Goal: Information Seeking & Learning: Learn about a topic

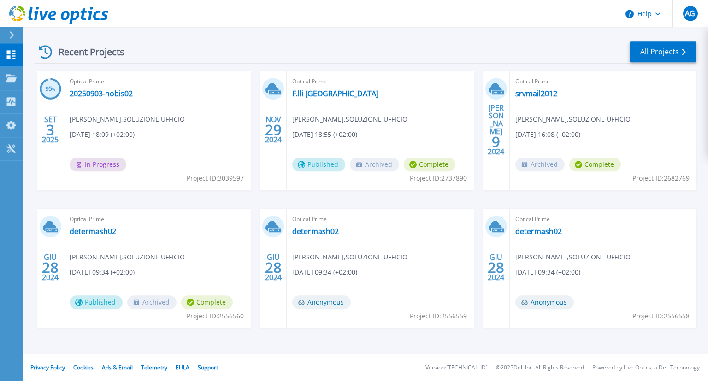
scroll to position [129, 0]
click at [653, 49] on link "All Projects" at bounding box center [663, 51] width 67 height 21
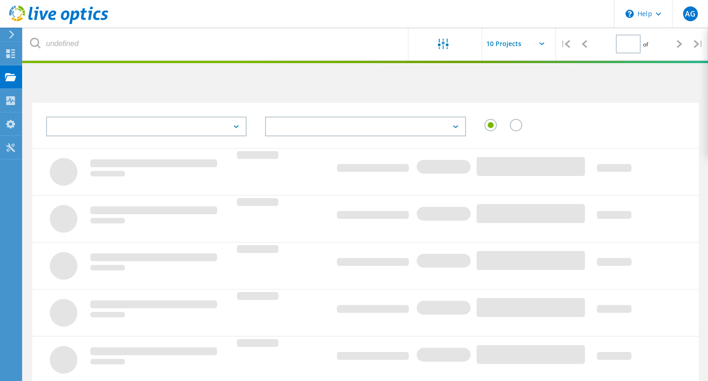
type input "1"
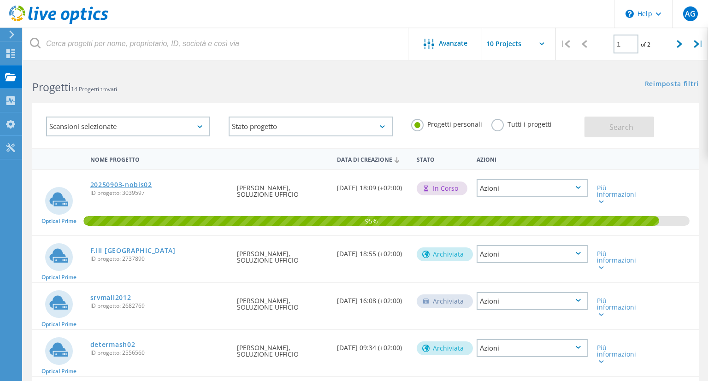
click at [134, 185] on link "20250903-nobis02" at bounding box center [121, 185] width 62 height 6
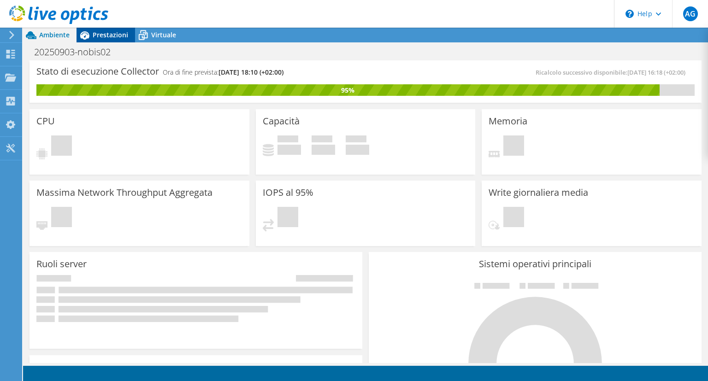
click at [100, 30] on span "Prestazioni" at bounding box center [110, 34] width 35 height 9
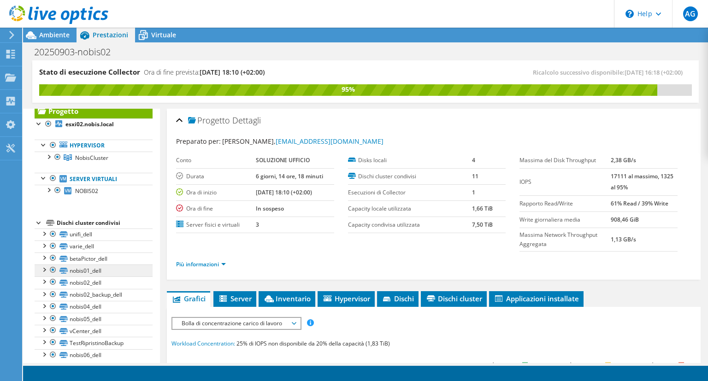
scroll to position [32, 0]
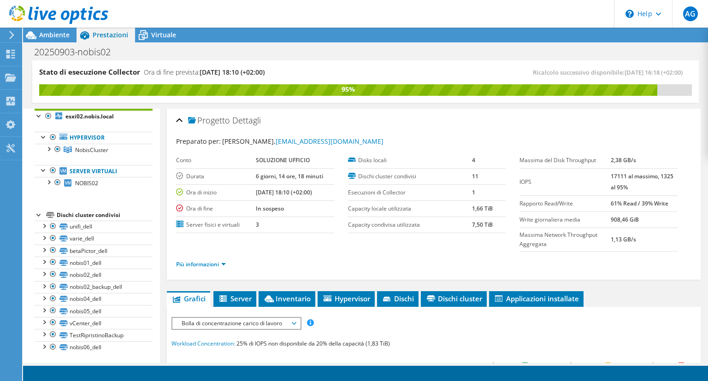
click at [618, 174] on b "17111 al massimo, 1325 al 95%" at bounding box center [642, 181] width 63 height 19
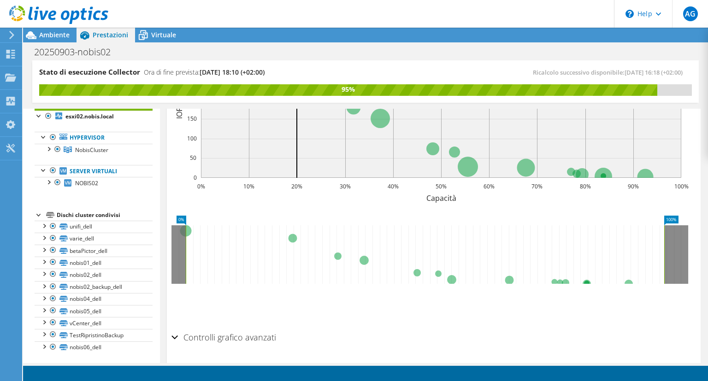
scroll to position [357, 0]
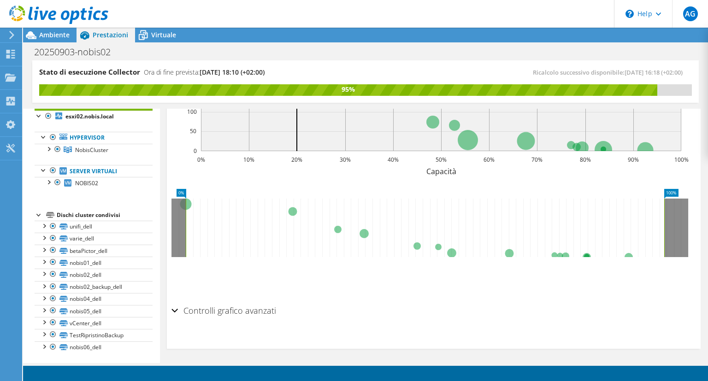
click at [233, 313] on h2 "Controlli grafico avanzati" at bounding box center [223, 310] width 105 height 18
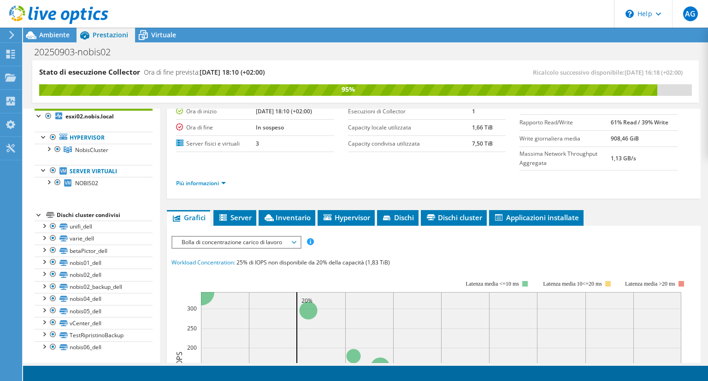
scroll to position [0, 0]
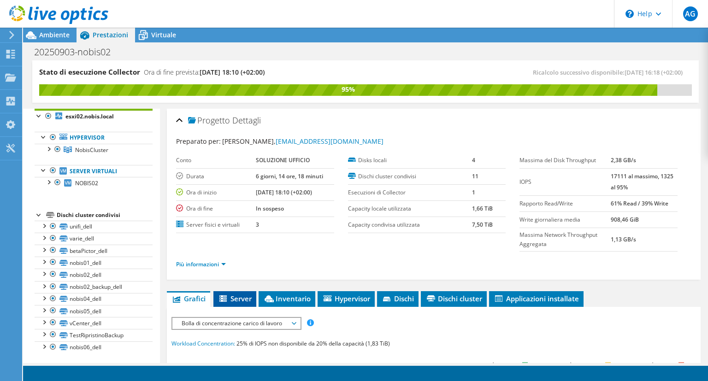
click at [237, 300] on span "Server" at bounding box center [235, 298] width 34 height 9
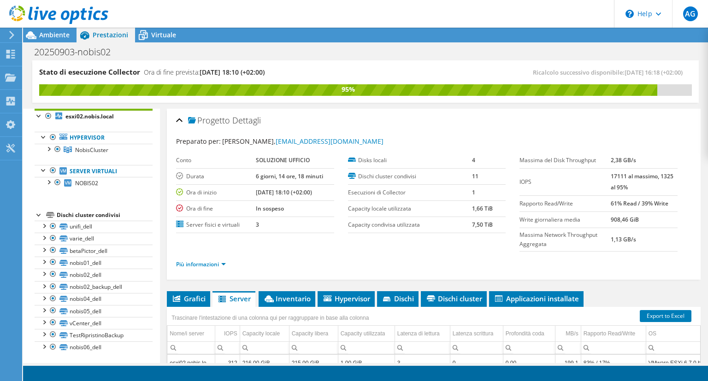
scroll to position [173, 0]
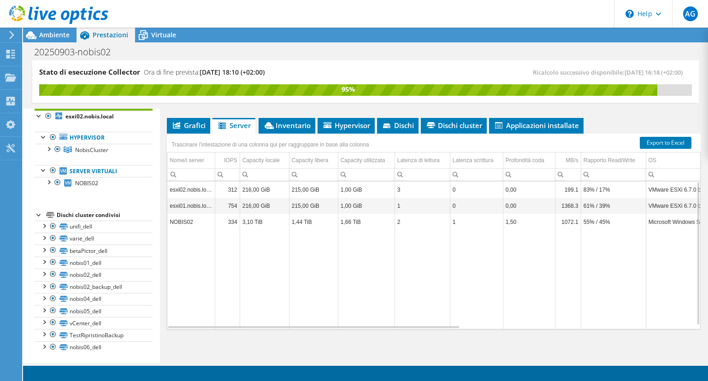
click at [574, 220] on td "1072.1" at bounding box center [568, 222] width 26 height 16
click at [622, 221] on td "55% / 45%" at bounding box center [613, 222] width 65 height 16
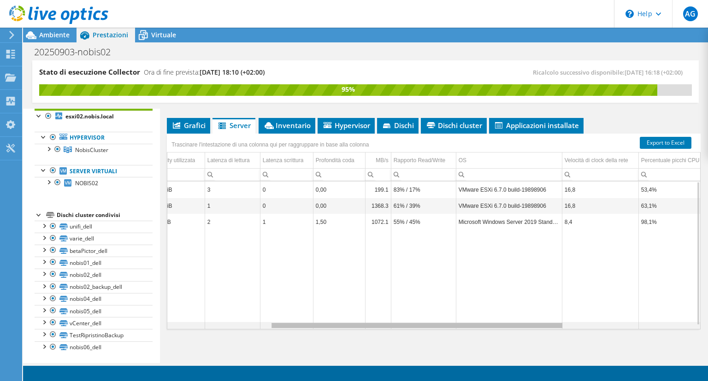
scroll to position [0, 0]
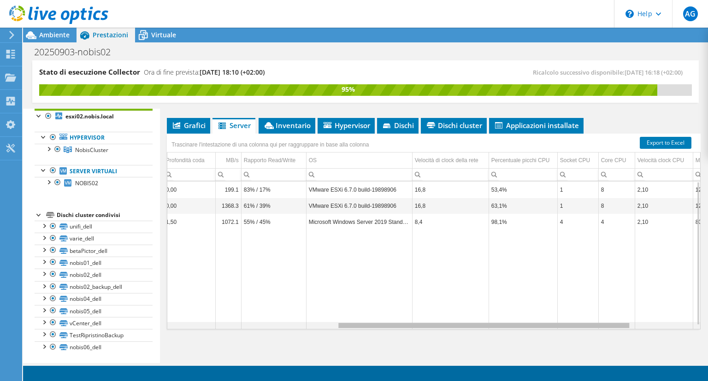
drag, startPoint x: 420, startPoint y: 325, endPoint x: 623, endPoint y: 311, distance: 203.3
click at [623, 311] on body "AG Utente finale [PERSON_NAME] [PERSON_NAME][EMAIL_ADDRESS][DOMAIN_NAME] SOLUZI…" at bounding box center [354, 190] width 708 height 381
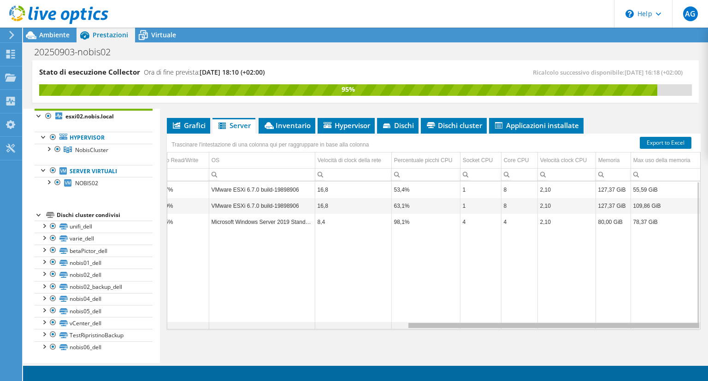
drag, startPoint x: 535, startPoint y: 325, endPoint x: 617, endPoint y: 324, distance: 81.6
click at [617, 324] on body "AG Utente finale [PERSON_NAME] [PERSON_NAME][EMAIL_ADDRESS][DOMAIN_NAME] SOLUZI…" at bounding box center [354, 190] width 708 height 381
click at [396, 224] on td "98,1%" at bounding box center [425, 222] width 69 height 16
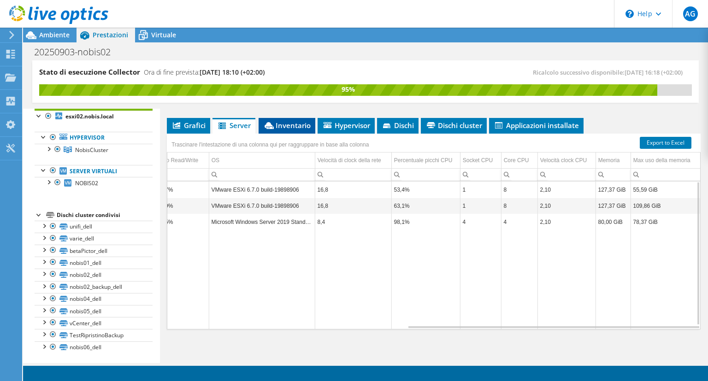
click at [294, 128] on span "Inventario" at bounding box center [286, 125] width 47 height 9
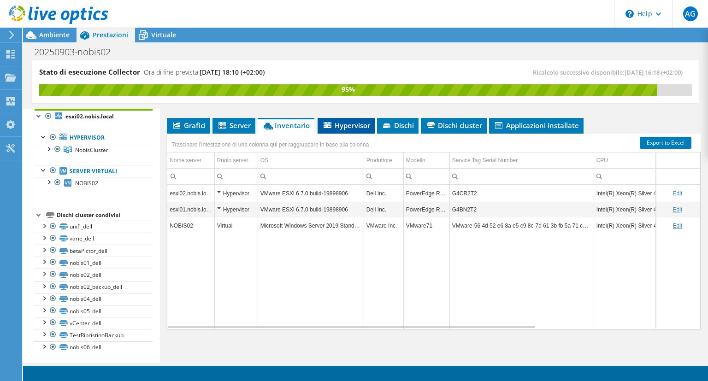
click at [335, 125] on span "Hypervisor" at bounding box center [346, 125] width 48 height 9
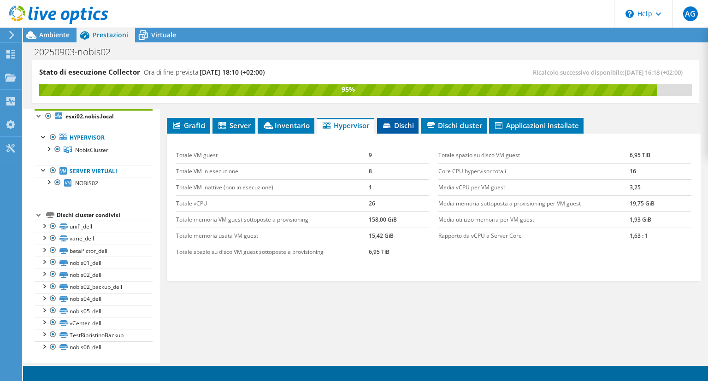
click at [397, 121] on span "Dischi" at bounding box center [398, 125] width 32 height 9
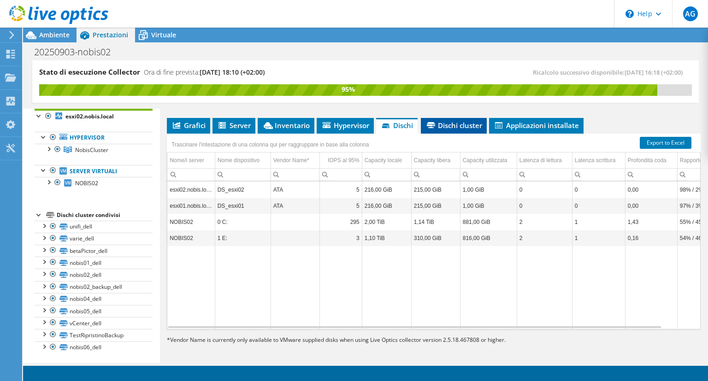
click at [461, 121] on span "Dischi cluster" at bounding box center [453, 125] width 57 height 9
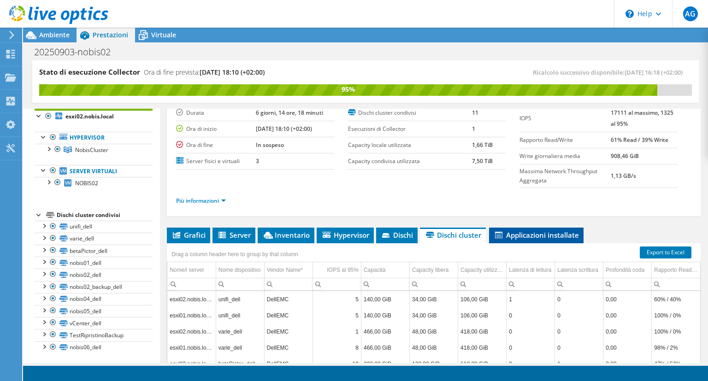
click at [533, 234] on span "Applicazioni installate" at bounding box center [536, 234] width 85 height 9
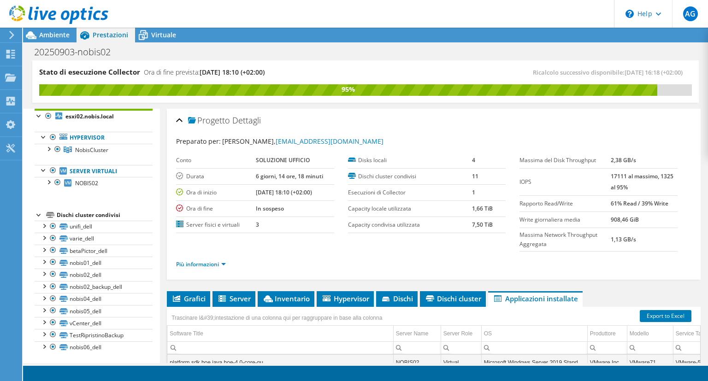
scroll to position [6518, 0]
click at [50, 148] on div at bounding box center [48, 148] width 9 height 9
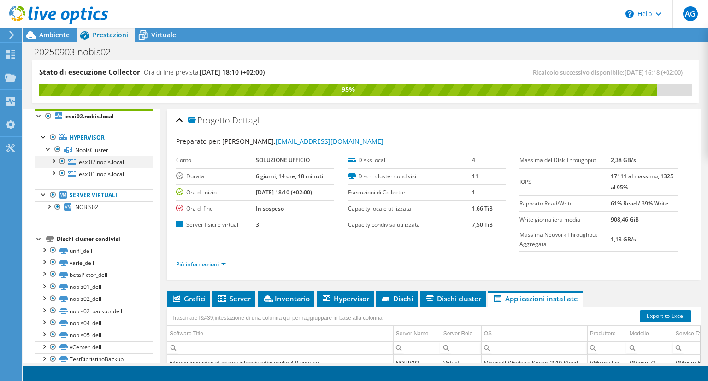
click at [54, 159] on div at bounding box center [52, 160] width 9 height 9
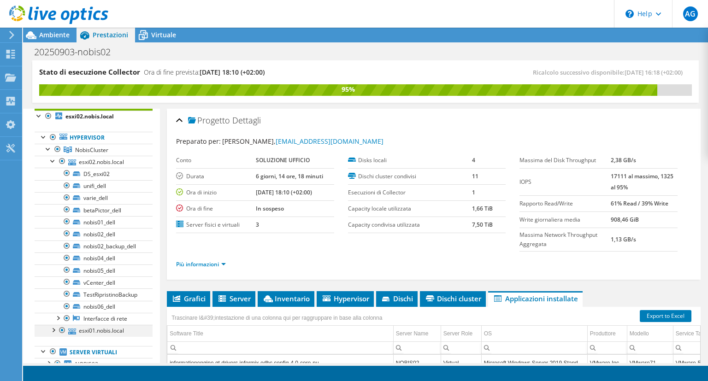
click at [55, 328] on div at bounding box center [52, 329] width 9 height 9
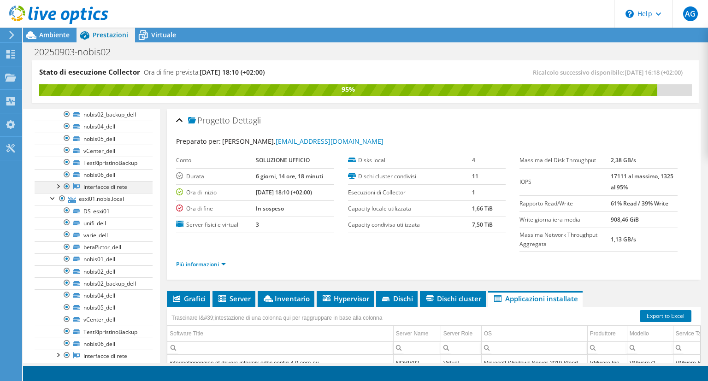
scroll to position [166, 0]
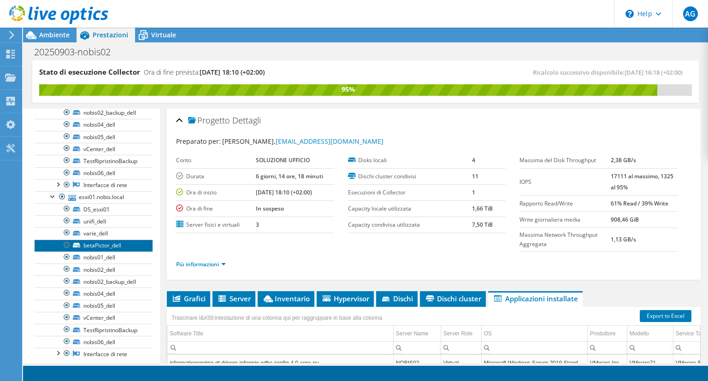
click at [110, 248] on link "betaPictor_dell" at bounding box center [94, 246] width 118 height 12
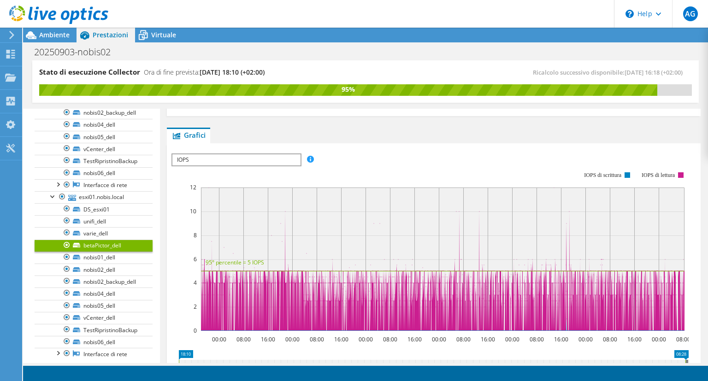
scroll to position [133, 0]
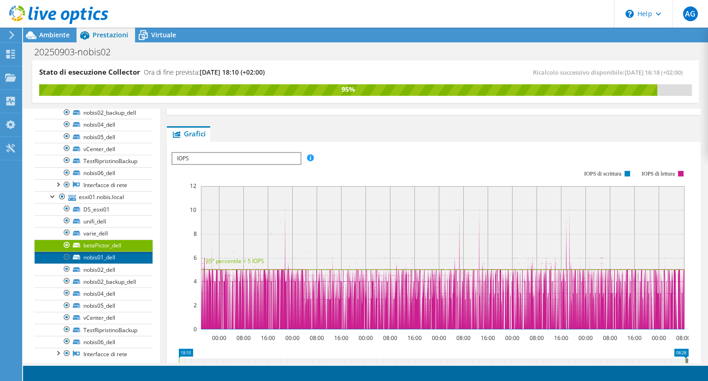
click at [128, 256] on link "nobis01_dell" at bounding box center [94, 258] width 118 height 12
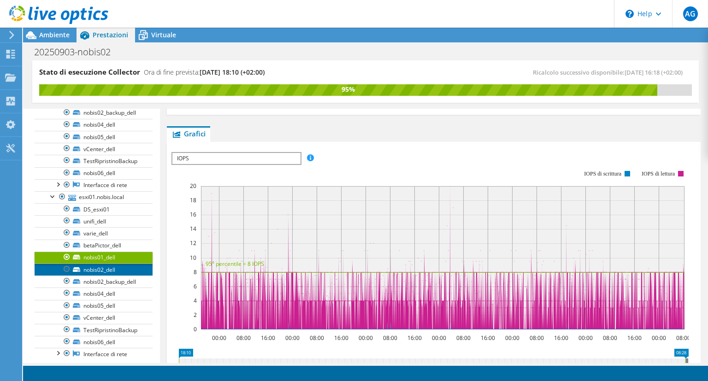
click at [122, 267] on link "nobis02_dell" at bounding box center [94, 270] width 118 height 12
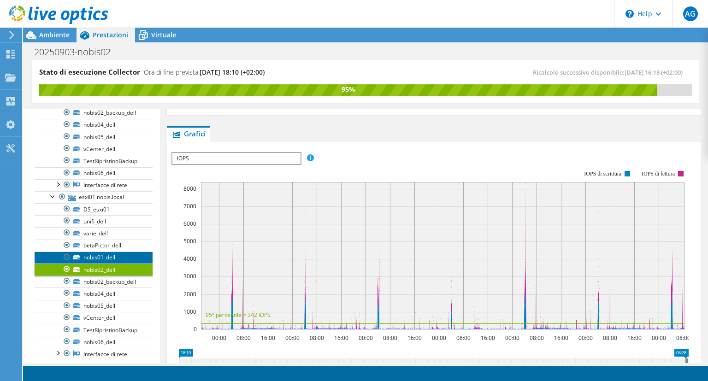
click at [120, 260] on link "nobis01_dell" at bounding box center [94, 258] width 118 height 12
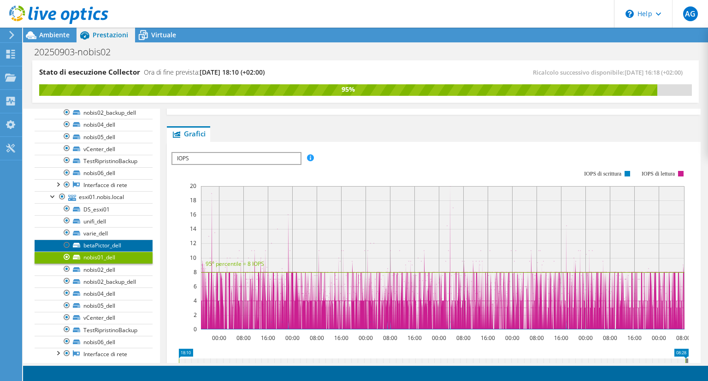
click at [127, 243] on link "betaPictor_dell" at bounding box center [94, 246] width 118 height 12
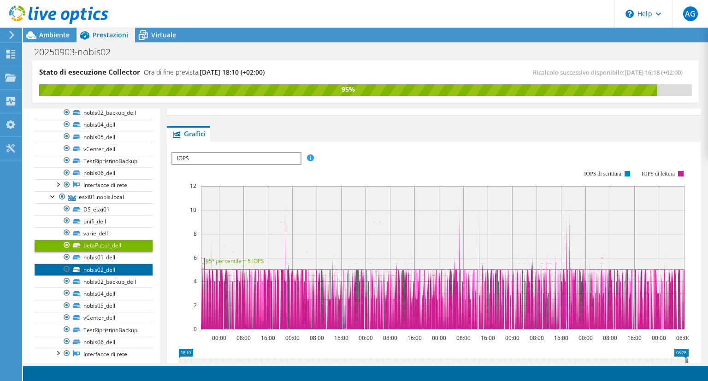
click at [109, 267] on link "nobis02_dell" at bounding box center [94, 270] width 118 height 12
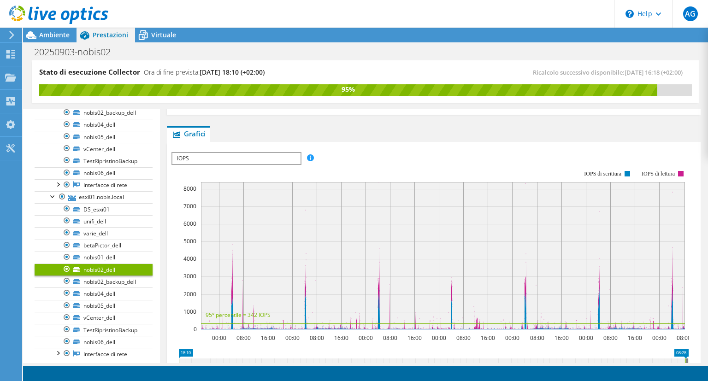
scroll to position [267, 0]
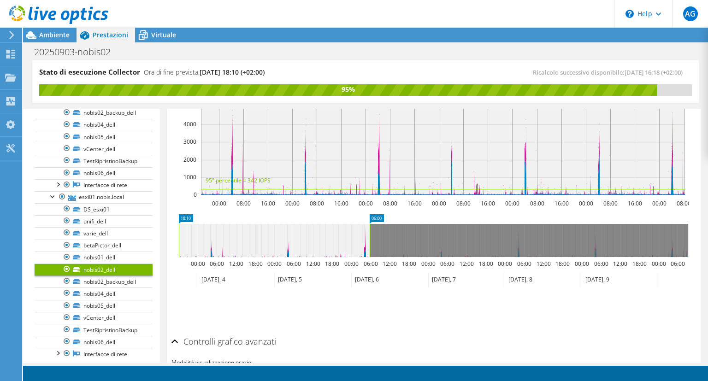
drag, startPoint x: 681, startPoint y: 216, endPoint x: 364, endPoint y: 218, distance: 316.7
click at [364, 218] on icon "18:10 06:00 00:00 06:00 12:00 18:00 00:00 06:00 12:00 18:00 00:00 06:00 12:00 1…" at bounding box center [433, 251] width 524 height 74
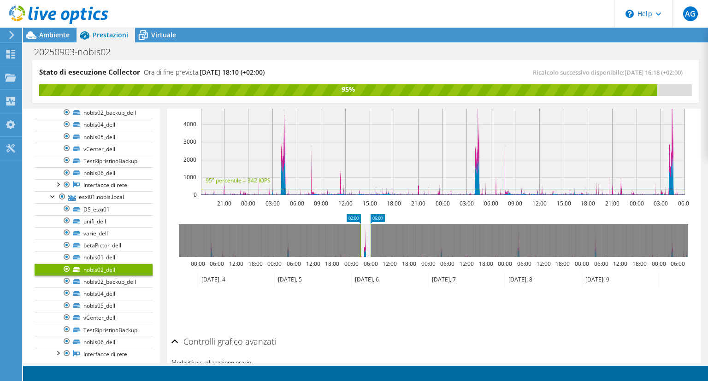
drag, startPoint x: 186, startPoint y: 216, endPoint x: 368, endPoint y: 206, distance: 181.9
click at [368, 206] on section "Workload Concentration: 25% di IOPS non disponibile da 20% della capacità (1,83…" at bounding box center [433, 175] width 525 height 305
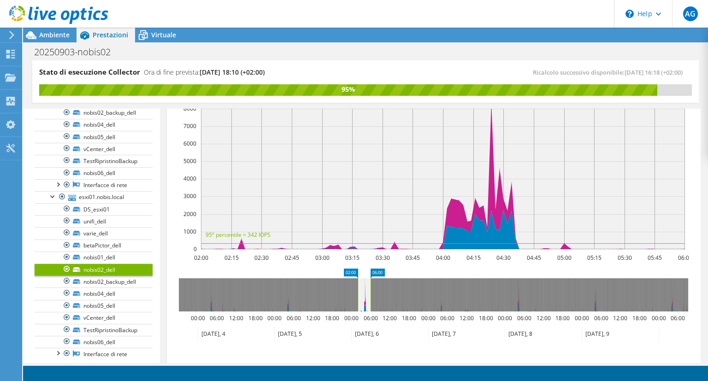
scroll to position [214, 0]
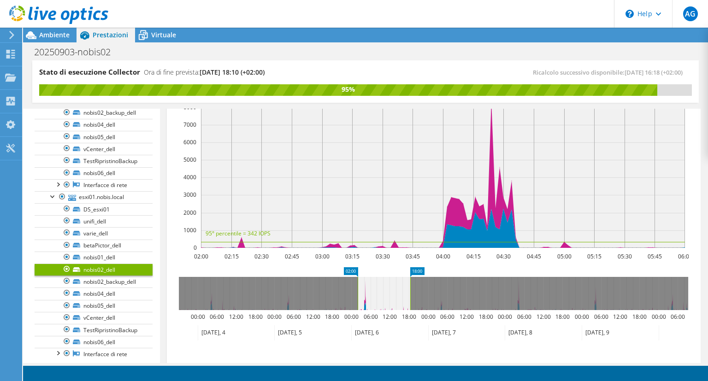
drag, startPoint x: 380, startPoint y: 268, endPoint x: 419, endPoint y: 265, distance: 39.8
click at [419, 265] on section "Workload Concentration: 25% di IOPS non disponibile da 20% della capacità (1,83…" at bounding box center [433, 228] width 525 height 305
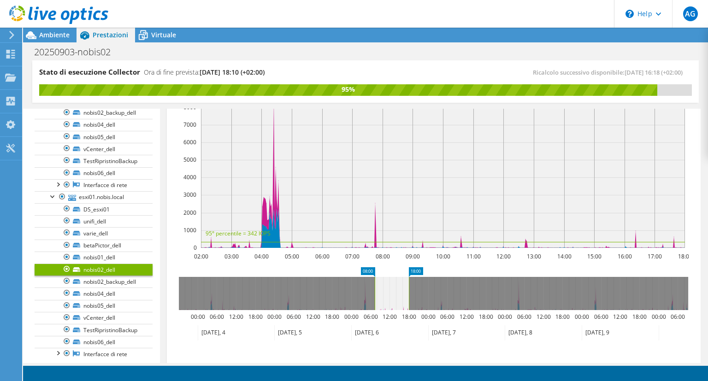
drag, startPoint x: 351, startPoint y: 266, endPoint x: 368, endPoint y: 268, distance: 17.2
click at [368, 268] on rect at bounding box center [368, 272] width 14 height 10
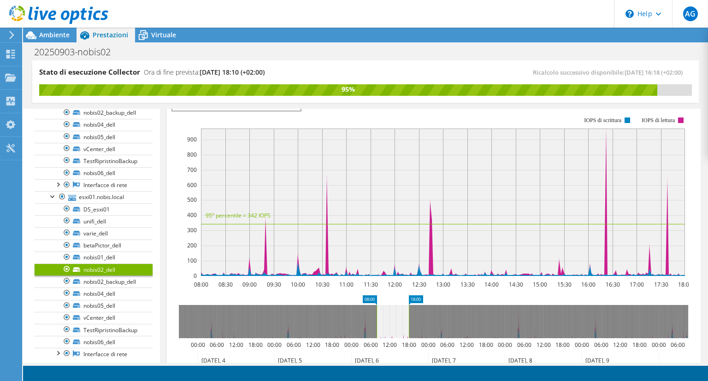
scroll to position [183, 0]
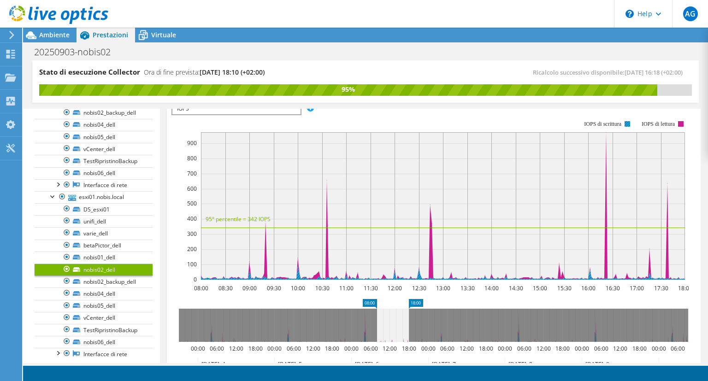
click at [629, 122] on rect at bounding box center [628, 124] width 6 height 6
click at [616, 121] on text "IOPS di scrittura" at bounding box center [602, 124] width 37 height 6
click at [659, 121] on text "IOPS di lettura" at bounding box center [659, 124] width 34 height 6
drag, startPoint x: 368, startPoint y: 300, endPoint x: 381, endPoint y: 301, distance: 12.9
click at [381, 301] on rect at bounding box center [382, 304] width 14 height 10
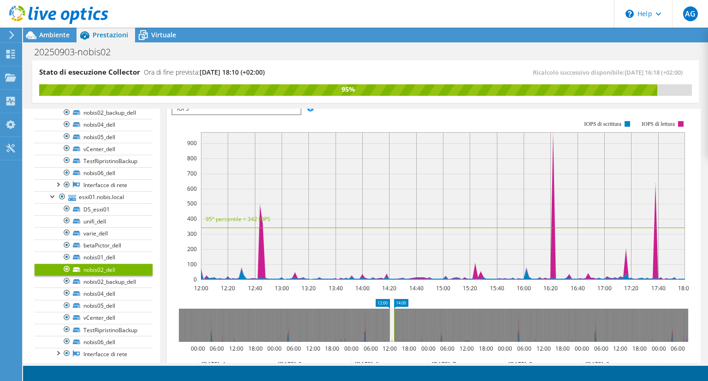
drag, startPoint x: 414, startPoint y: 299, endPoint x: 399, endPoint y: 299, distance: 14.7
click at [399, 299] on rect at bounding box center [401, 304] width 14 height 10
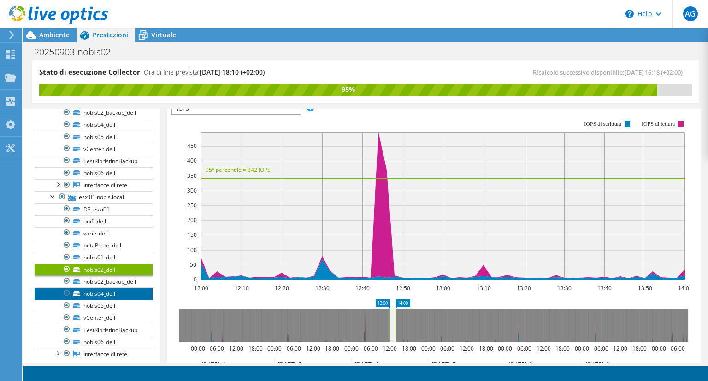
click at [122, 292] on link "nobis04_dell" at bounding box center [94, 294] width 118 height 12
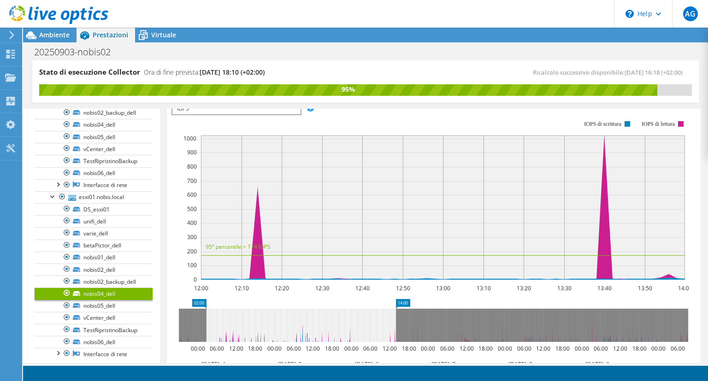
drag, startPoint x: 384, startPoint y: 301, endPoint x: 169, endPoint y: 283, distance: 216.5
click at [169, 283] on section "IOPS Velocità massima del disco Dimensioni IO Latenza Profondità coda Percentua…" at bounding box center [434, 296] width 534 height 409
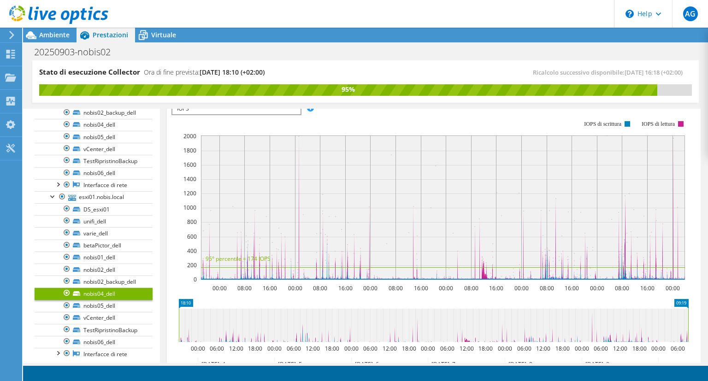
drag, startPoint x: 674, startPoint y: 300, endPoint x: 707, endPoint y: 301, distance: 32.8
click at [707, 301] on article "nobis04_dell Dettagli Tipo Shared Cluster Disk Capacity totale 931,00 GiB Capac…" at bounding box center [434, 236] width 548 height 254
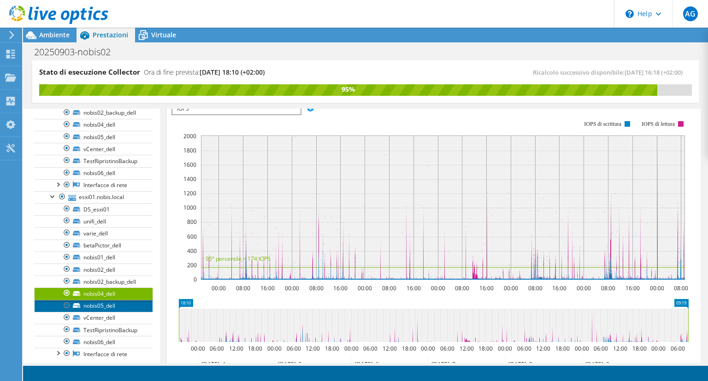
click at [120, 307] on link "nobis05_dell" at bounding box center [94, 306] width 118 height 12
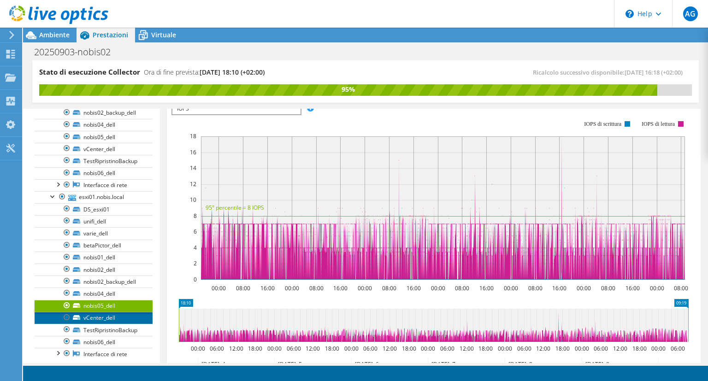
click at [120, 315] on link "vCenter_dell" at bounding box center [94, 318] width 118 height 12
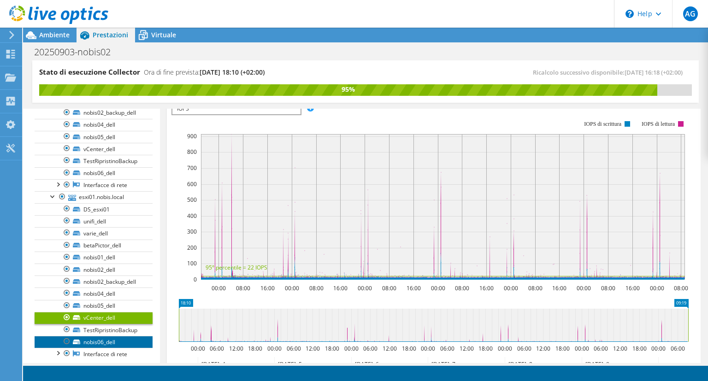
click at [117, 336] on link "nobis06_dell" at bounding box center [94, 342] width 118 height 12
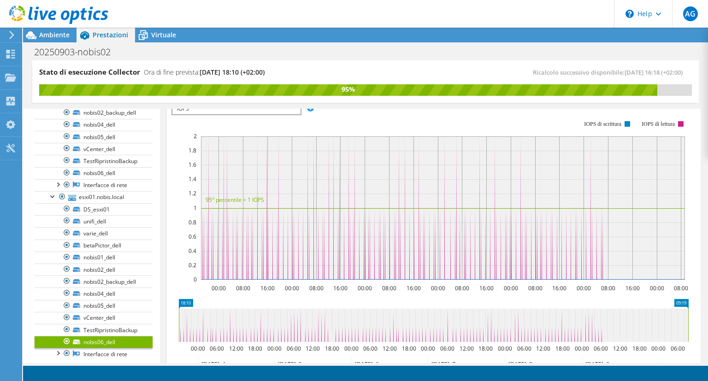
scroll to position [291, 0]
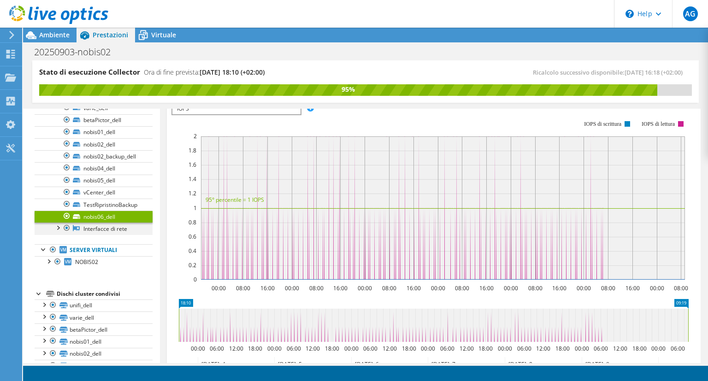
click at [61, 224] on div at bounding box center [57, 227] width 9 height 9
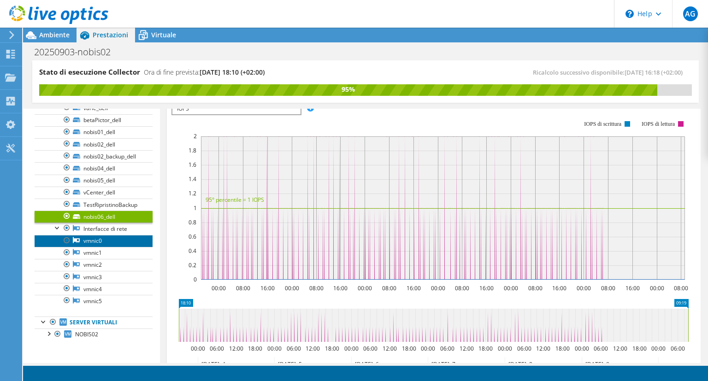
click at [98, 236] on link "vmnic0" at bounding box center [94, 241] width 118 height 12
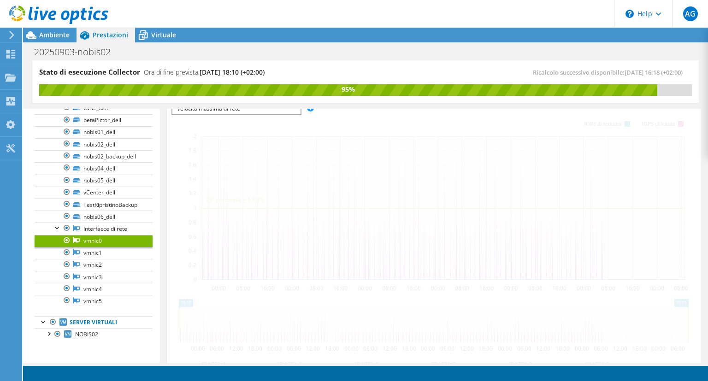
scroll to position [132, 0]
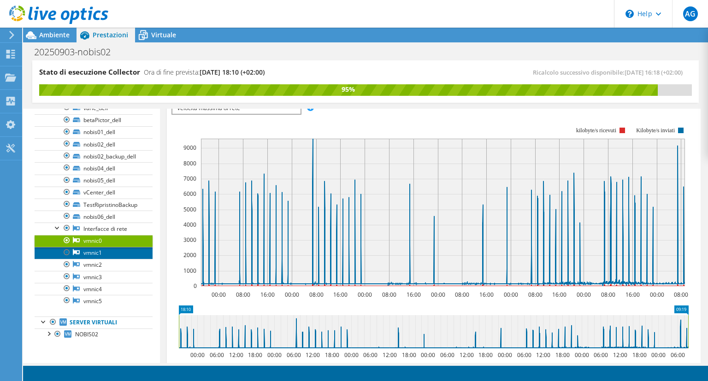
click at [121, 248] on link "vmnic1" at bounding box center [94, 253] width 118 height 12
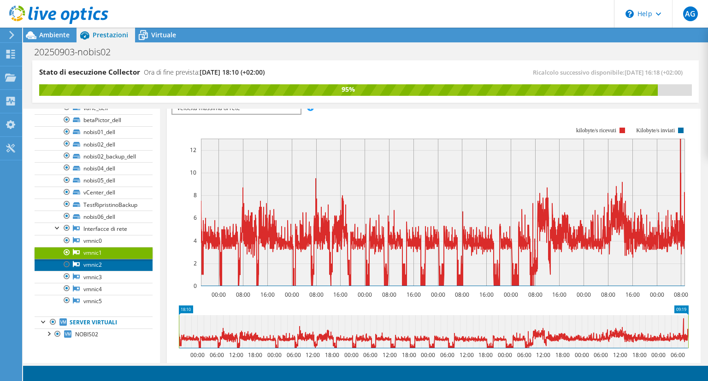
click at [113, 259] on link "vmnic2" at bounding box center [94, 265] width 118 height 12
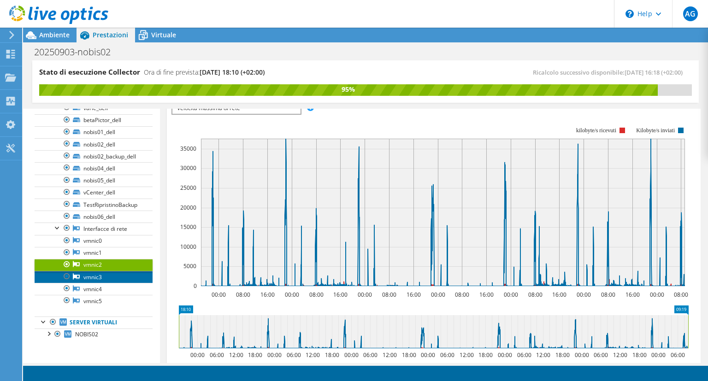
click at [112, 271] on link "vmnic3" at bounding box center [94, 277] width 118 height 12
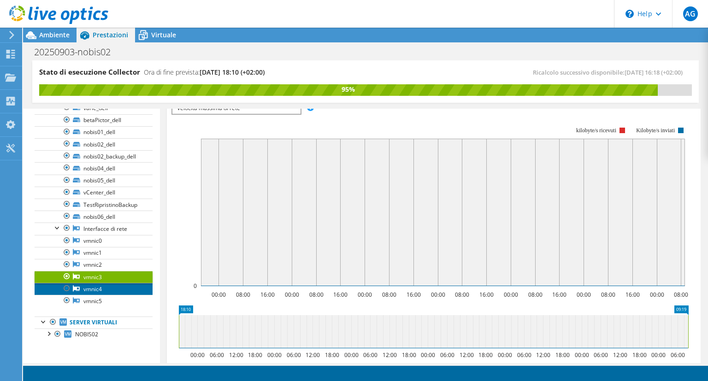
click at [108, 284] on link "vmnic4" at bounding box center [94, 289] width 118 height 12
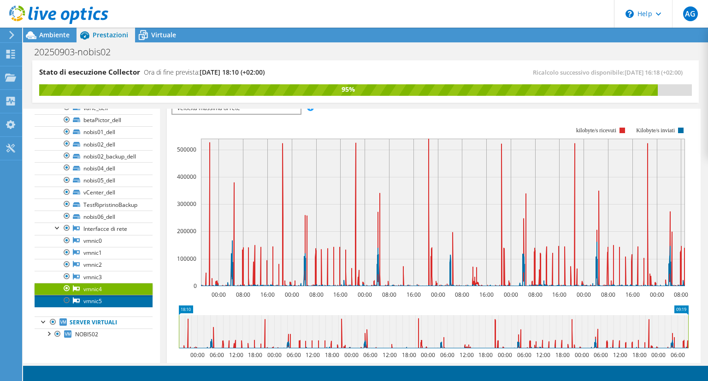
click at [108, 295] on link "vmnic5" at bounding box center [94, 301] width 118 height 12
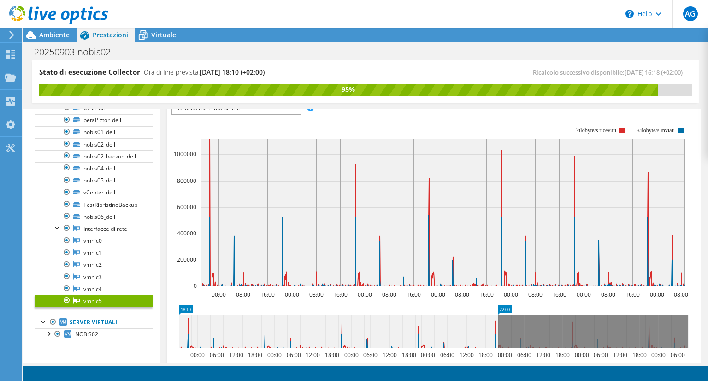
drag, startPoint x: 683, startPoint y: 308, endPoint x: 492, endPoint y: 307, distance: 190.4
click at [492, 307] on icon "18:10 22:00 00:00 06:00 12:00 18:00 00:00 06:00 12:00 18:00 00:00 06:00 12:00 1…" at bounding box center [433, 343] width 524 height 74
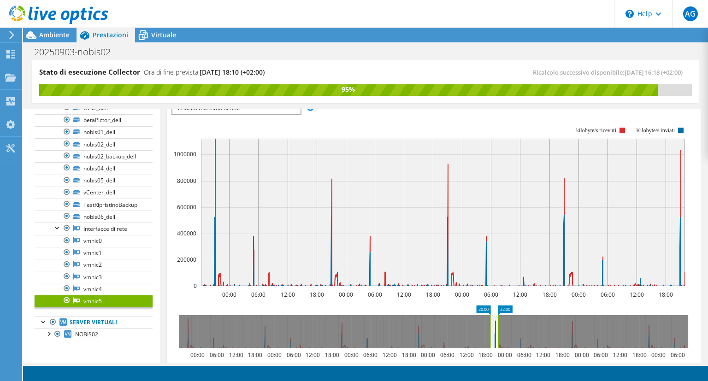
drag, startPoint x: 183, startPoint y: 308, endPoint x: 487, endPoint y: 291, distance: 304.7
click at [487, 291] on section "Workload Concentration: 25% di IOPS non disponibile da 20% della capacità (1,83…" at bounding box center [433, 266] width 525 height 305
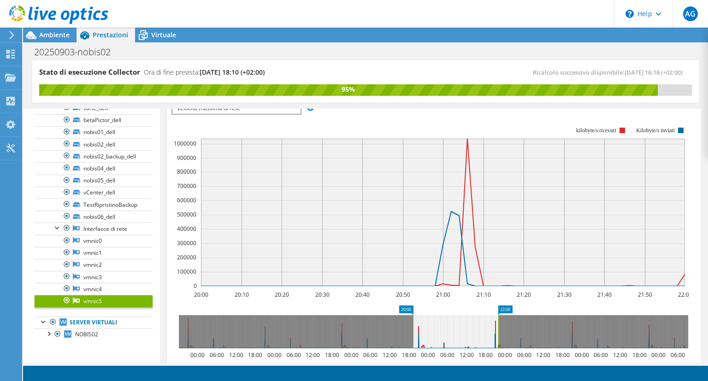
drag, startPoint x: 483, startPoint y: 308, endPoint x: 404, endPoint y: 289, distance: 81.1
click at [404, 289] on section "Workload Concentration: 25% di IOPS non disponibile da 20% della capacità (1,83…" at bounding box center [433, 266] width 525 height 305
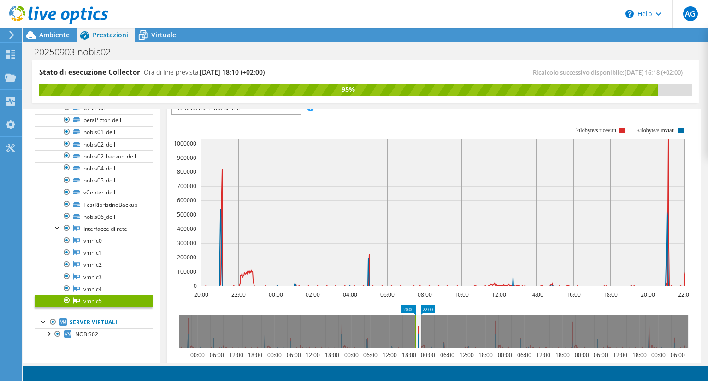
drag, startPoint x: 508, startPoint y: 307, endPoint x: 431, endPoint y: 314, distance: 77.7
click at [431, 314] on icon "20:00 22:00 00:00 06:00 12:00 18:00 00:00 06:00 12:00 18:00 00:00 06:00 12:00 1…" at bounding box center [433, 343] width 524 height 74
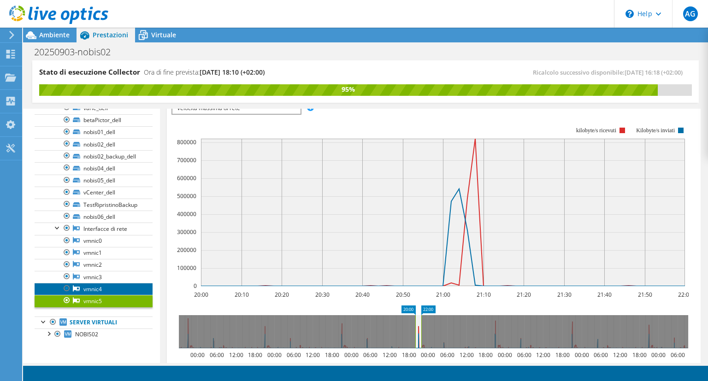
click at [124, 284] on link "vmnic4" at bounding box center [94, 289] width 118 height 12
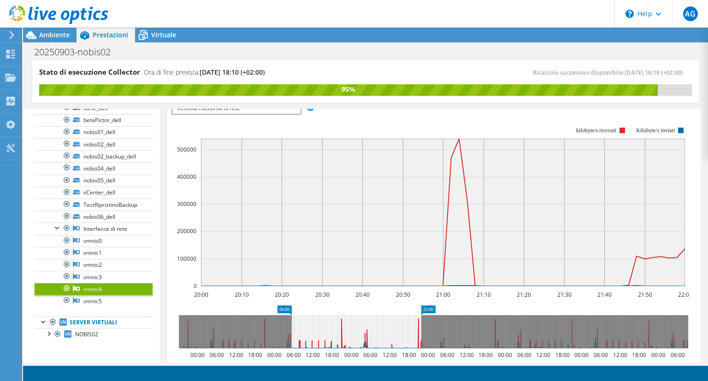
drag, startPoint x: 412, startPoint y: 307, endPoint x: 288, endPoint y: 312, distance: 124.1
click at [288, 312] on rect at bounding box center [284, 311] width 14 height 10
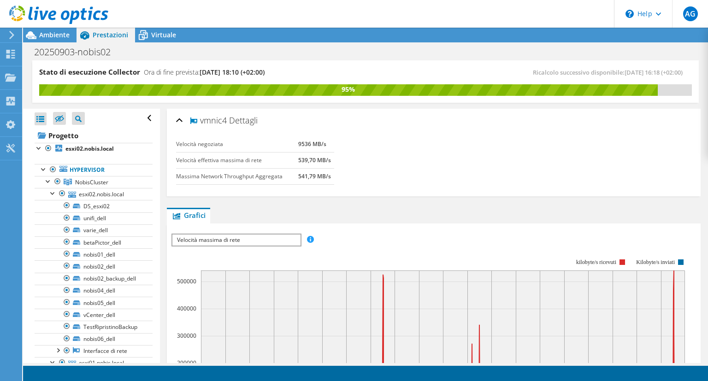
scroll to position [132, 0]
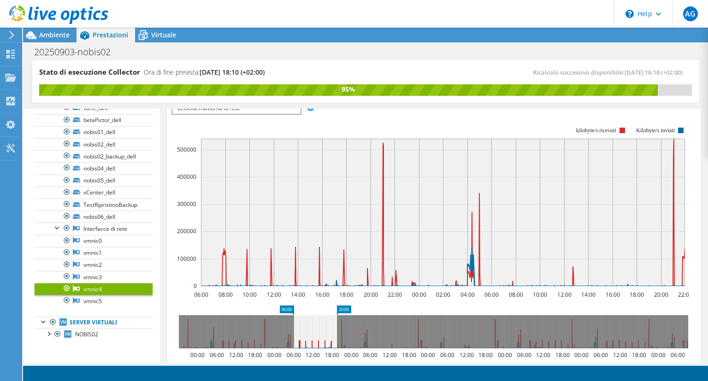
click at [345, 309] on rect at bounding box center [344, 311] width 14 height 10
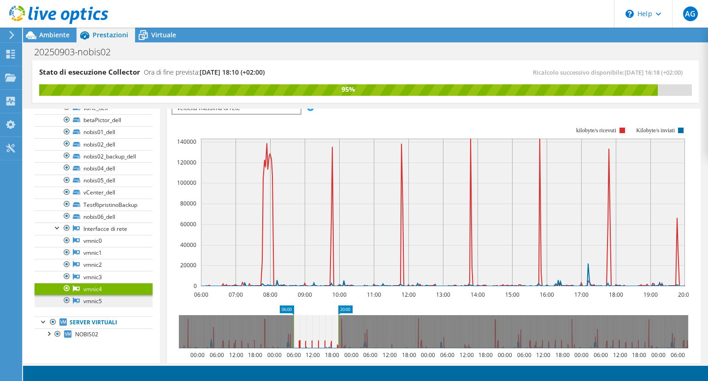
scroll to position [415, 0]
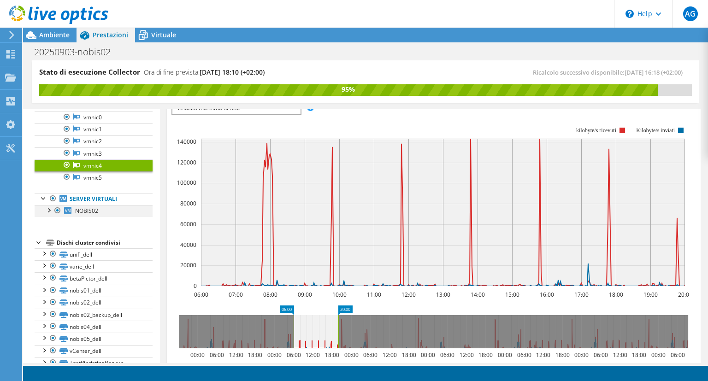
click at [51, 209] on div at bounding box center [48, 209] width 9 height 9
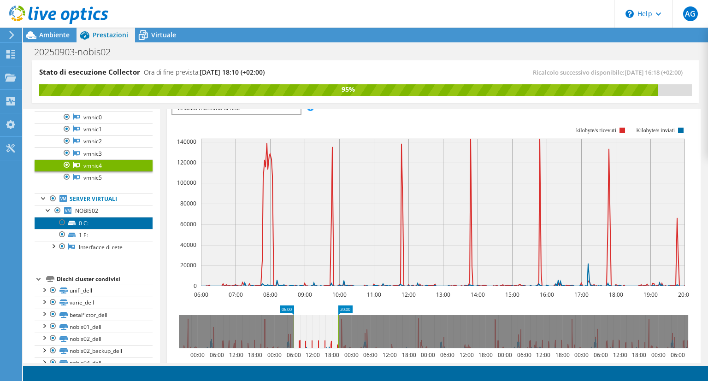
click at [87, 225] on link "0 C:" at bounding box center [94, 223] width 118 height 12
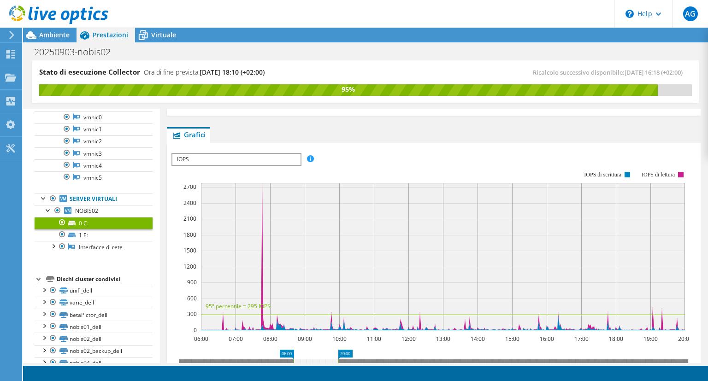
scroll to position [183, 0]
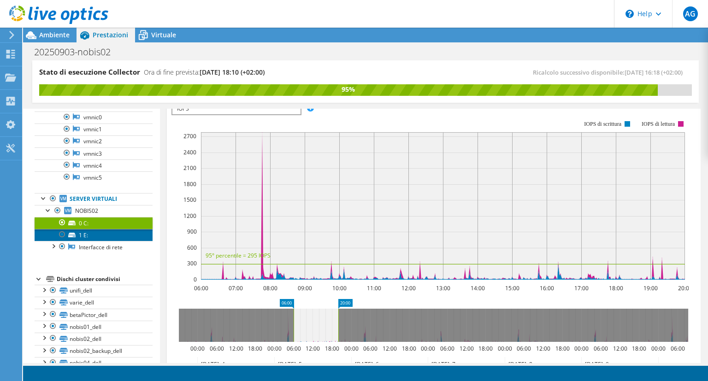
click at [88, 236] on link "1 E:" at bounding box center [94, 235] width 118 height 12
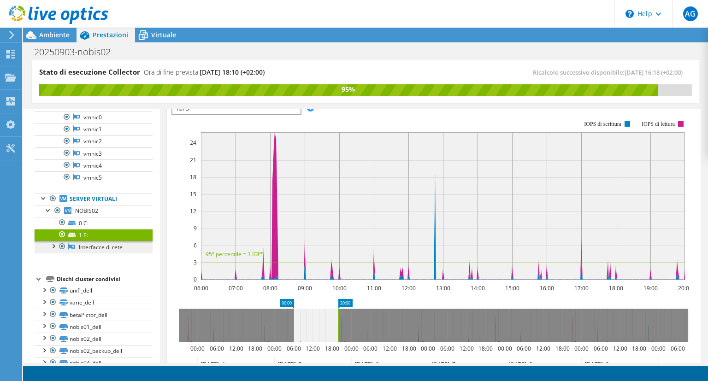
click at [89, 241] on link "Interfacce di rete" at bounding box center [94, 247] width 118 height 12
click at [53, 241] on div at bounding box center [52, 245] width 9 height 9
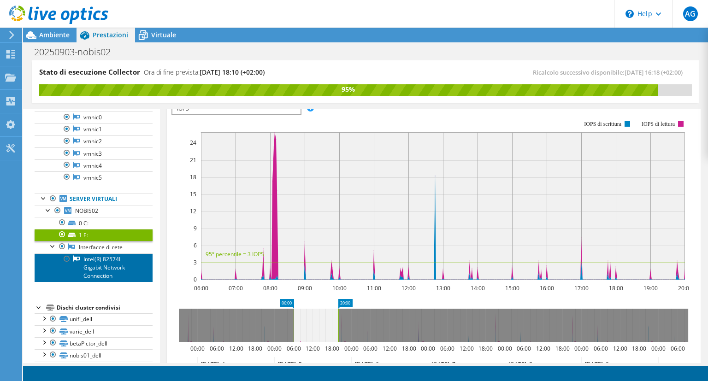
click at [105, 257] on link "Intel(R) 82574L Gigabit Network Connection" at bounding box center [94, 268] width 118 height 29
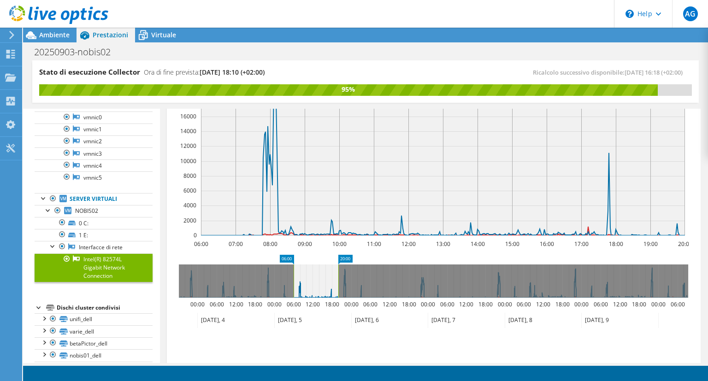
scroll to position [132, 0]
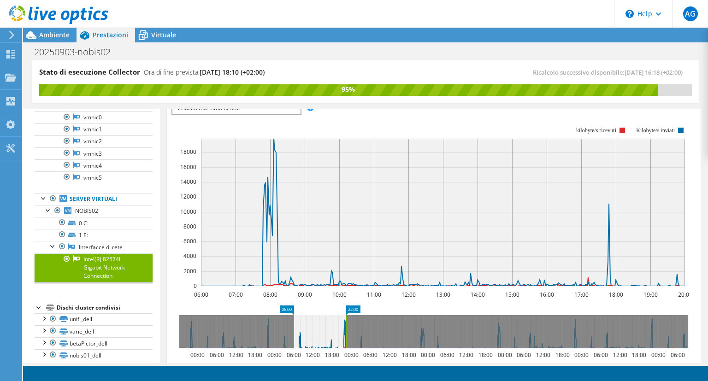
drag, startPoint x: 343, startPoint y: 307, endPoint x: 352, endPoint y: 307, distance: 8.8
click at [352, 307] on rect at bounding box center [353, 311] width 14 height 10
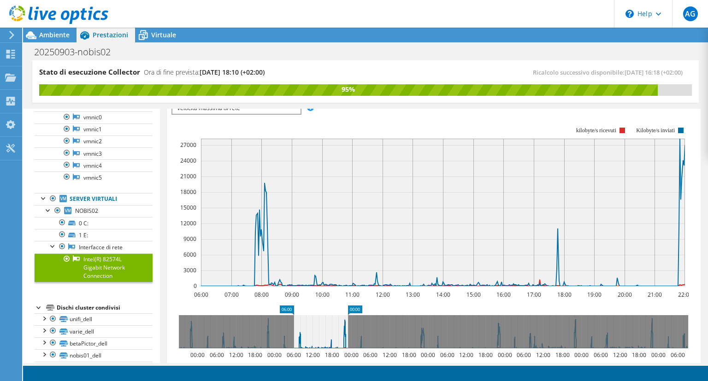
click at [356, 307] on rect at bounding box center [355, 311] width 14 height 10
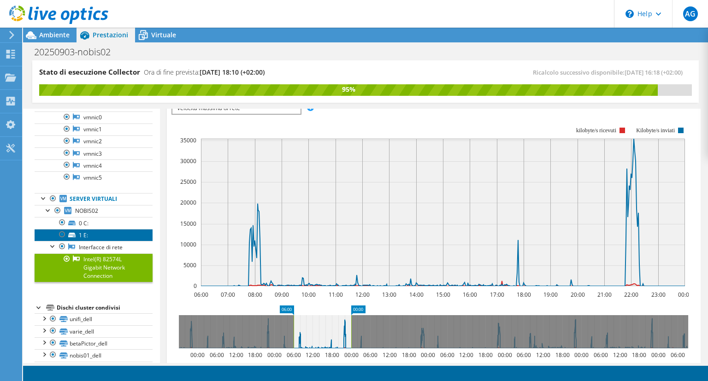
click at [94, 229] on link "1 E:" at bounding box center [94, 235] width 118 height 12
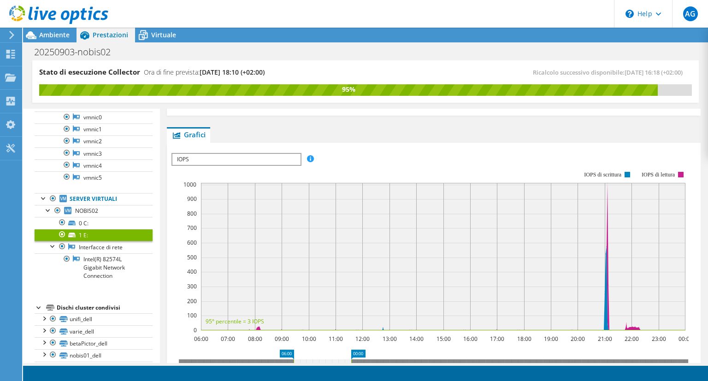
scroll to position [183, 0]
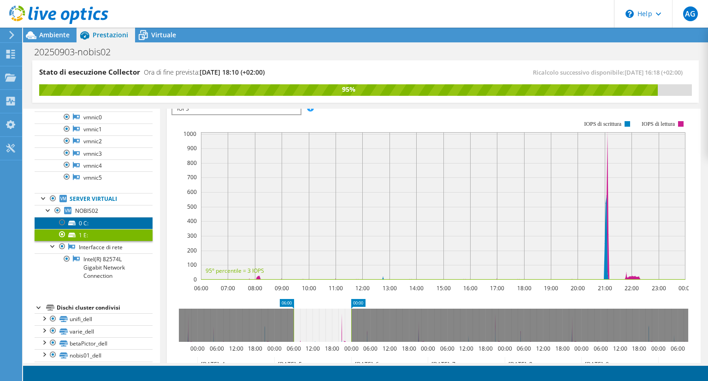
click at [108, 223] on link "0 C:" at bounding box center [94, 223] width 118 height 12
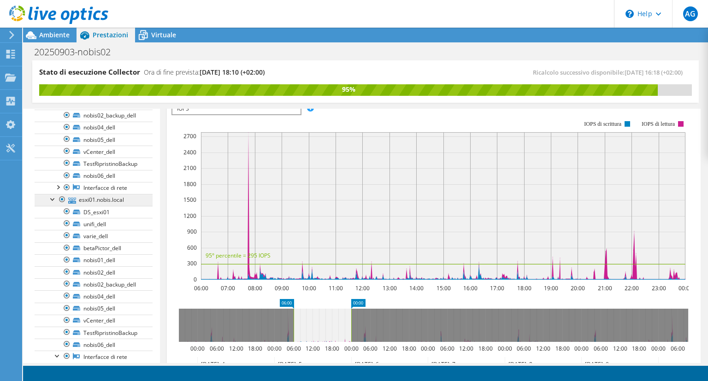
scroll to position [0, 0]
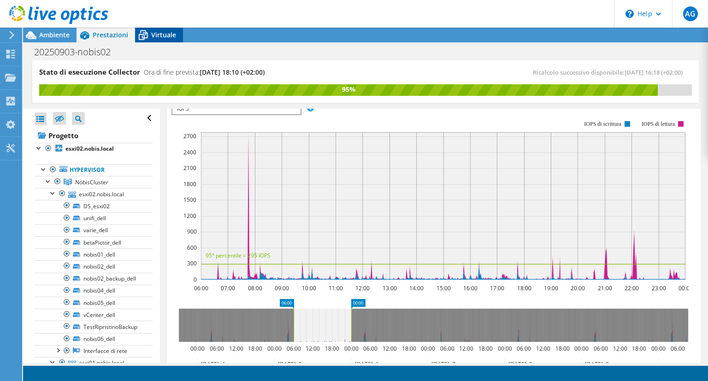
click at [167, 34] on span "Virtuale" at bounding box center [163, 34] width 25 height 9
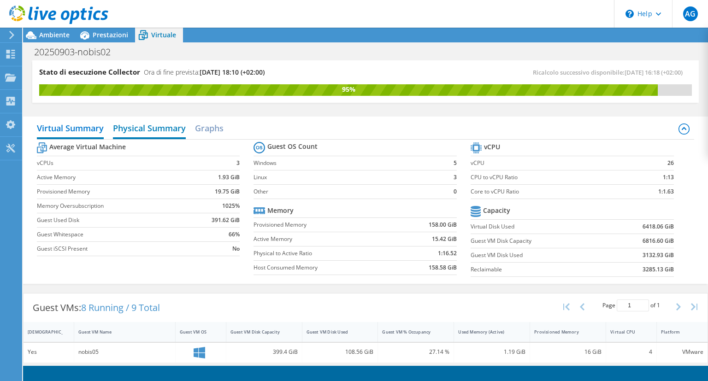
click at [143, 135] on h2 "Physical Summary" at bounding box center [149, 129] width 73 height 20
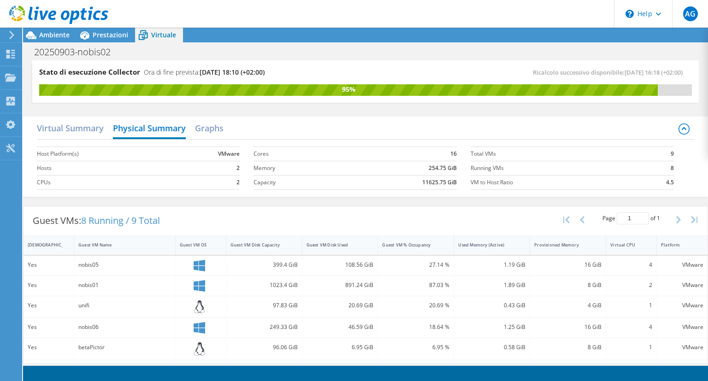
click at [93, 139] on div "Virtual Summary Physical Summary Graphs" at bounding box center [366, 129] width 658 height 21
click at [84, 132] on h2 "Virtual Summary" at bounding box center [70, 129] width 67 height 20
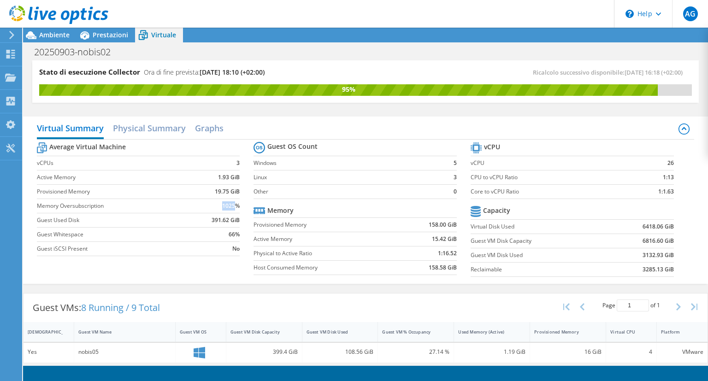
drag, startPoint x: 112, startPoint y: 207, endPoint x: 236, endPoint y: 206, distance: 124.5
click at [236, 206] on tr "Memory Oversubscription 1025%" at bounding box center [138, 206] width 203 height 14
click at [244, 203] on section "Average Virtual Machine vCPUs 3 Active Memory 1.93 GiB Provisioned Memory 19.75…" at bounding box center [145, 200] width 217 height 121
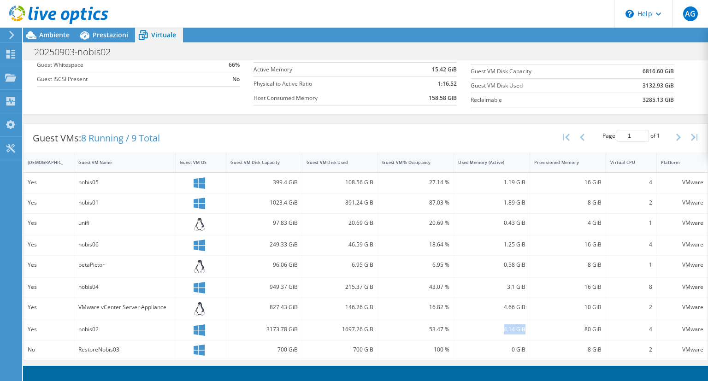
drag, startPoint x: 496, startPoint y: 333, endPoint x: 529, endPoint y: 332, distance: 33.2
click at [529, 332] on div "4.14 GiB" at bounding box center [492, 330] width 76 height 20
click at [578, 326] on div "80 GiB" at bounding box center [567, 329] width 67 height 10
drag, startPoint x: 578, startPoint y: 326, endPoint x: 592, endPoint y: 329, distance: 13.6
click at [592, 329] on div "80 GiB" at bounding box center [567, 329] width 67 height 10
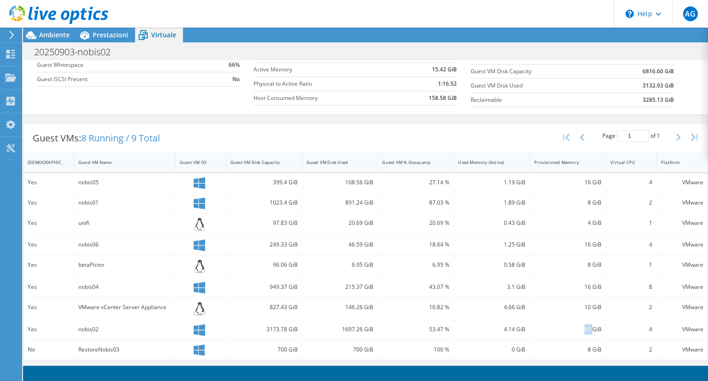
scroll to position [0, 0]
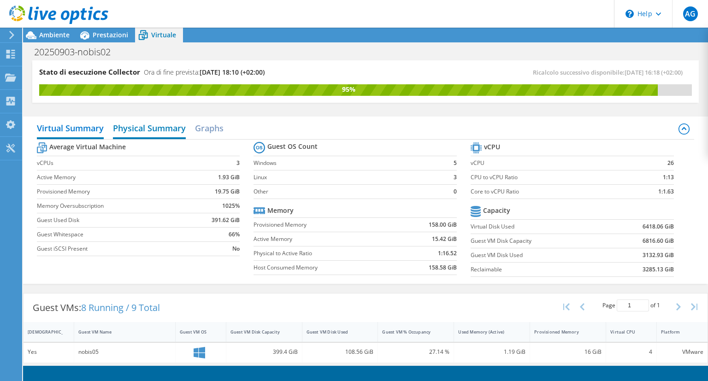
click at [161, 130] on h2 "Physical Summary" at bounding box center [149, 129] width 73 height 20
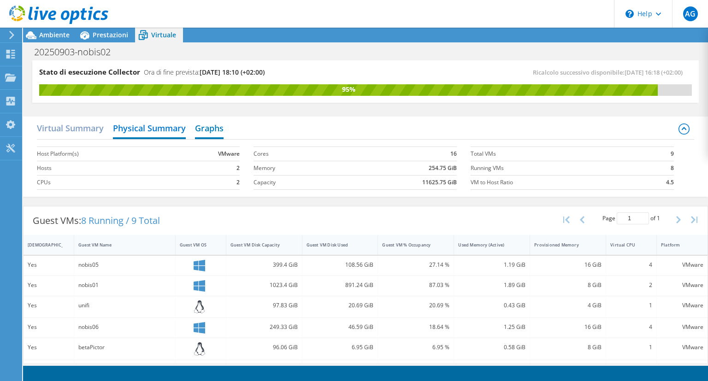
click at [207, 126] on h2 "Graphs" at bounding box center [209, 129] width 29 height 20
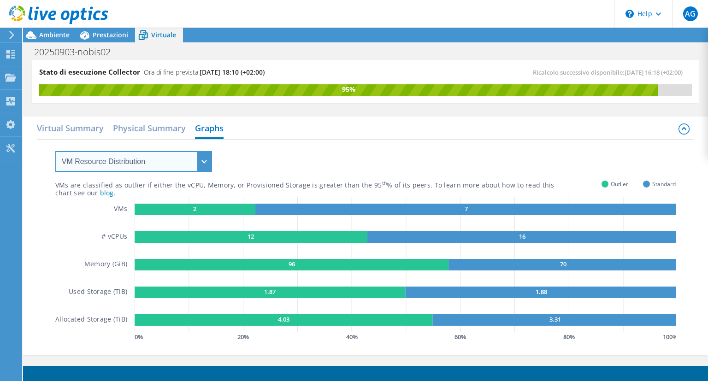
click at [55, 151] on select "VM Resource Distribution Provisioning Contrast Over Provisioning" at bounding box center [133, 161] width 157 height 21
select select "Provisioning Contrast"
click option "Provisioning Contrast" at bounding box center [0, 0] width 0 height 0
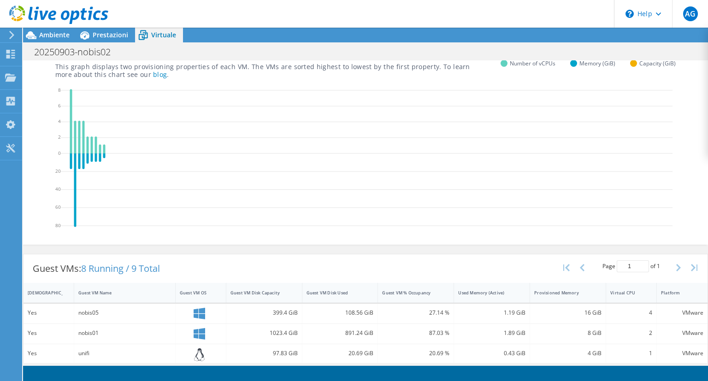
scroll to position [79, 0]
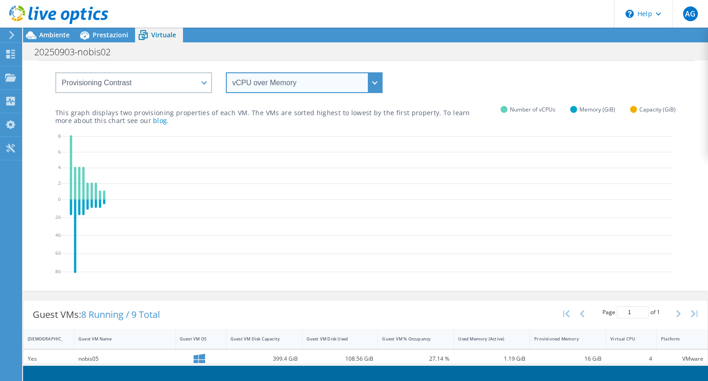
click at [226, 72] on select "vCPU over Memory vCPU over Capacity Memory over vCPU Memory over Capacity Capac…" at bounding box center [304, 82] width 157 height 21
click option "vCPU over Capacity" at bounding box center [0, 0] width 0 height 0
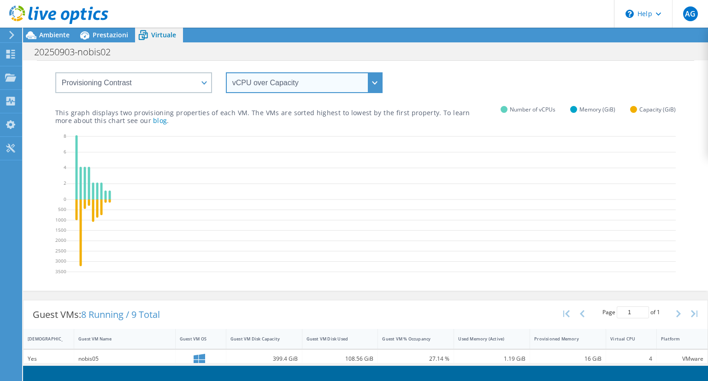
click at [226, 72] on select "vCPU over Memory vCPU over Capacity Memory over vCPU Memory over Capacity Capac…" at bounding box center [304, 82] width 157 height 21
click option "Memory over vCPU" at bounding box center [0, 0] width 0 height 0
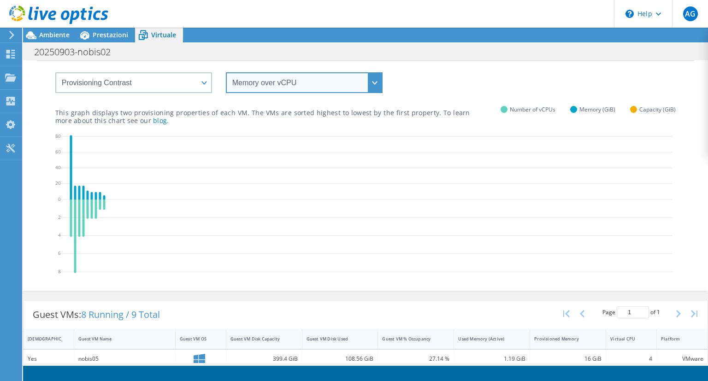
click at [226, 72] on select "vCPU over Memory vCPU over Capacity Memory over vCPU Memory over Capacity Capac…" at bounding box center [304, 82] width 157 height 21
click option "Memory over Capacity" at bounding box center [0, 0] width 0 height 0
click at [226, 72] on select "vCPU over Memory vCPU over Capacity Memory over vCPU Memory over Capacity Capac…" at bounding box center [304, 82] width 157 height 21
click option "Capacity over vCPU" at bounding box center [0, 0] width 0 height 0
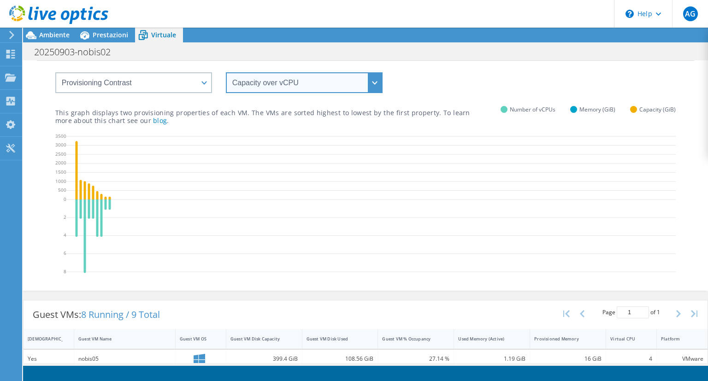
click at [226, 72] on select "vCPU over Memory vCPU over Capacity Memory over vCPU Memory over Capacity Capac…" at bounding box center [304, 82] width 157 height 21
select select "Capacity over Memory"
click option "Capacity over Memory" at bounding box center [0, 0] width 0 height 0
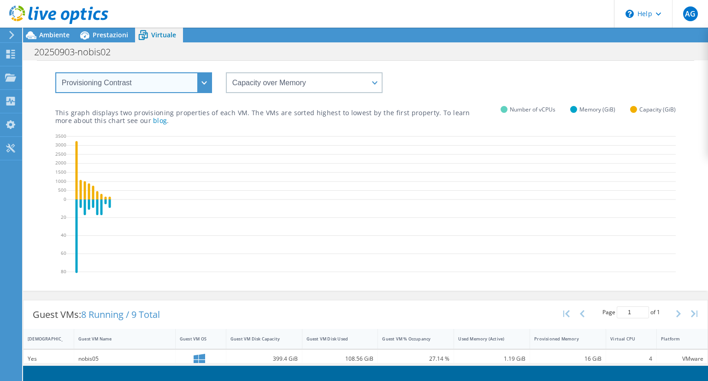
click at [55, 72] on select "VM Resource Distribution Provisioning Contrast Over Provisioning" at bounding box center [133, 82] width 157 height 21
select select "Over Provisioning"
click option "Over Provisioning" at bounding box center [0, 0] width 0 height 0
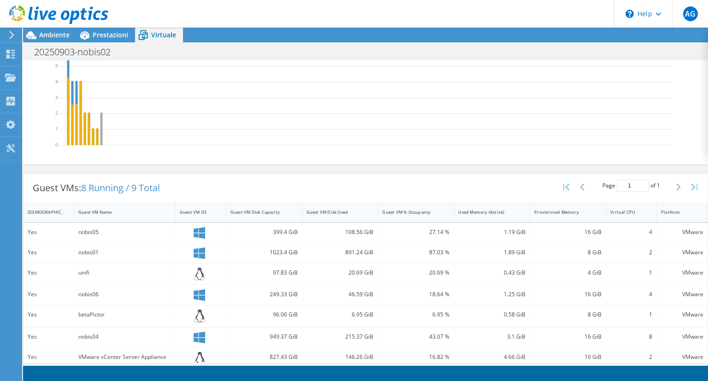
scroll to position [0, 0]
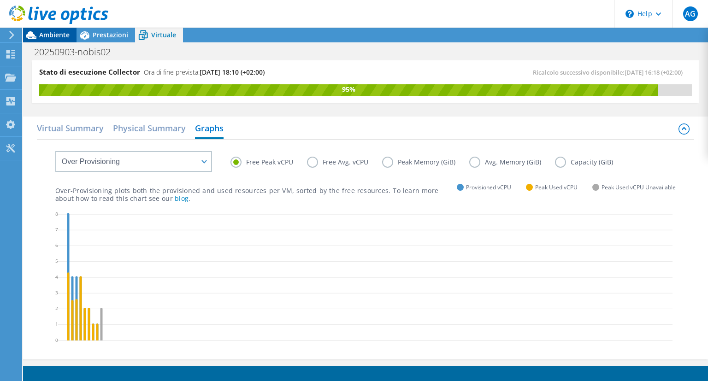
click at [46, 40] on div "Ambiente" at bounding box center [49, 35] width 53 height 15
